Goal: Information Seeking & Learning: Learn about a topic

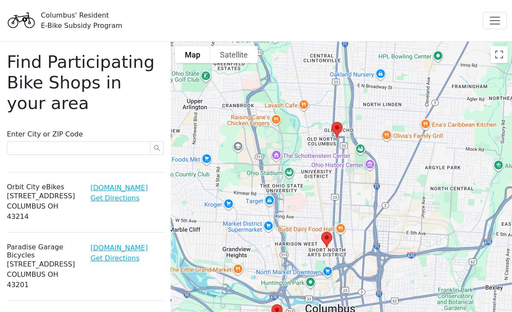
click at [21, 18] on img at bounding box center [21, 21] width 32 height 30
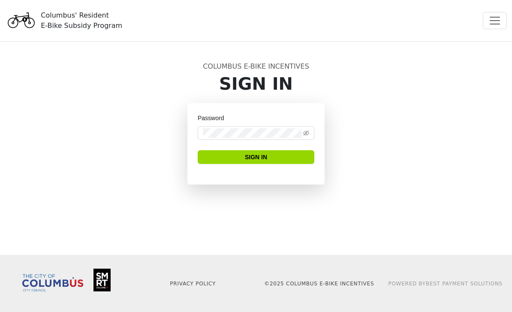
click at [56, 21] on div "Columbus' Resident E-Bike Subsidy Program" at bounding box center [81, 20] width 81 height 21
click at [493, 15] on span "Toggle navigation" at bounding box center [494, 20] width 13 height 13
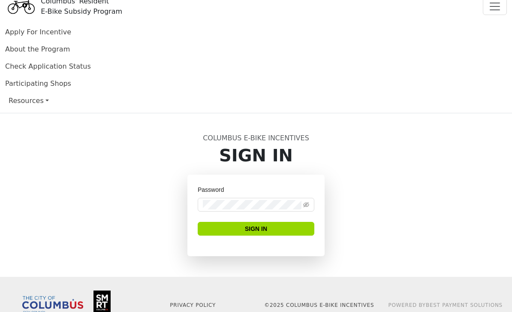
scroll to position [15, 0]
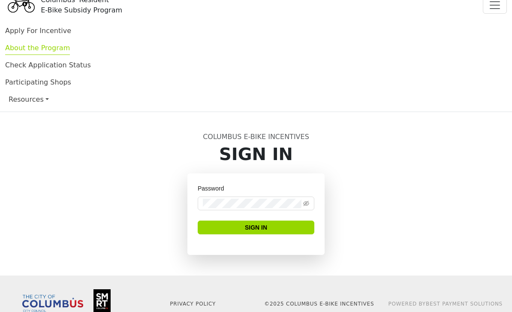
click at [19, 50] on link "About the Program" at bounding box center [37, 49] width 65 height 11
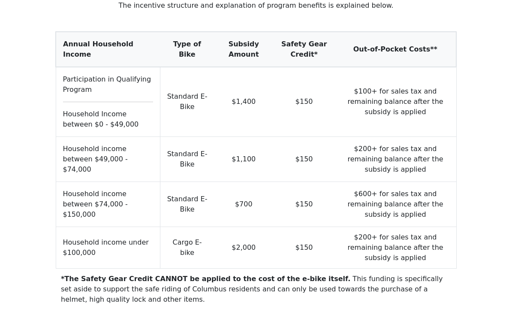
scroll to position [904, 0]
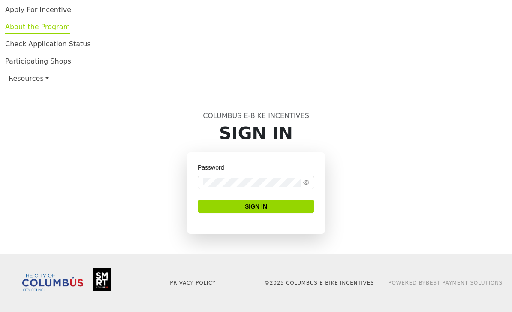
scroll to position [15, 0]
